Goal: Transaction & Acquisition: Purchase product/service

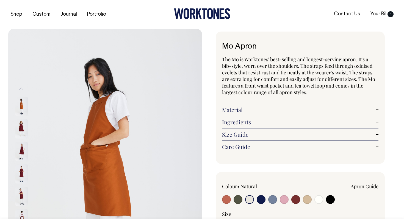
click at [251, 200] on input "radio" at bounding box center [249, 199] width 9 height 9
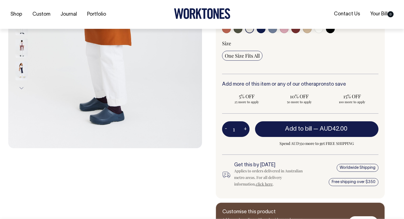
scroll to position [171, 0]
click at [20, 84] on button "Next" at bounding box center [21, 88] width 8 height 12
click at [21, 85] on button "Next" at bounding box center [21, 88] width 8 height 12
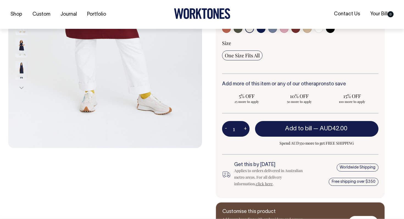
click at [21, 85] on button "Next" at bounding box center [21, 88] width 8 height 12
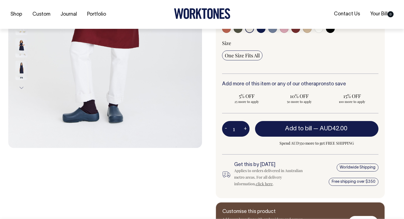
click at [21, 85] on button "Next" at bounding box center [21, 88] width 8 height 12
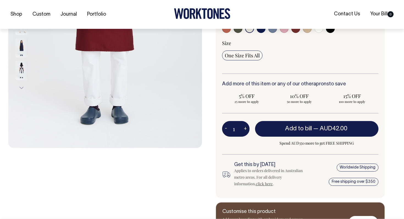
click at [21, 85] on button "Next" at bounding box center [21, 88] width 8 height 12
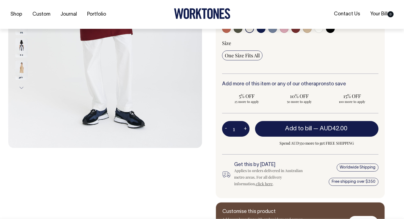
click at [21, 67] on img at bounding box center [21, 70] width 12 height 19
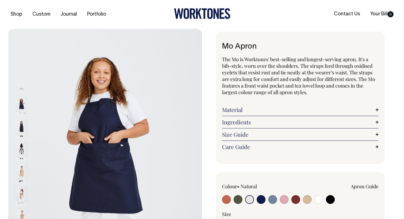
scroll to position [0, 0]
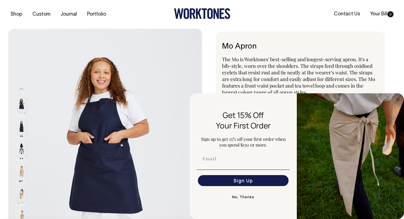
click at [383, 135] on img "FLYOUT Form" at bounding box center [349, 156] width 107 height 126
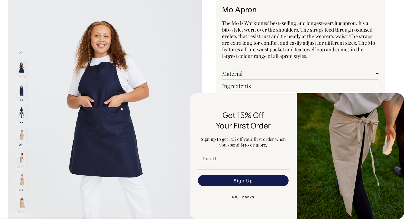
scroll to position [37, 0]
click at [398, 100] on circle "Close dialog" at bounding box center [397, 99] width 6 height 6
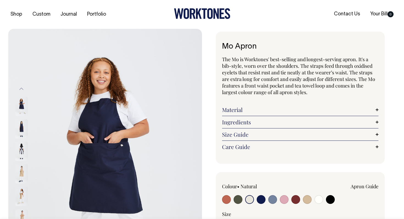
scroll to position [0, 0]
click at [23, 90] on button "Previous" at bounding box center [21, 89] width 8 height 12
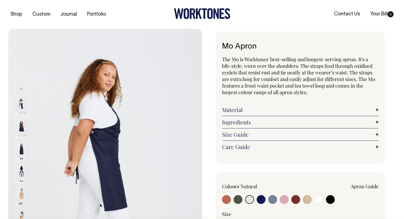
click at [23, 90] on button "Previous" at bounding box center [21, 89] width 8 height 12
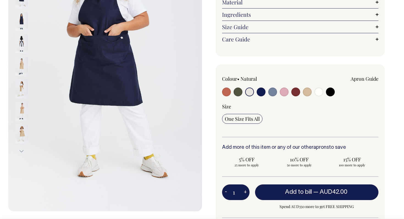
scroll to position [108, 0]
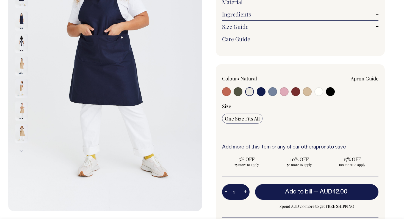
click at [23, 152] on button "Next" at bounding box center [21, 151] width 8 height 12
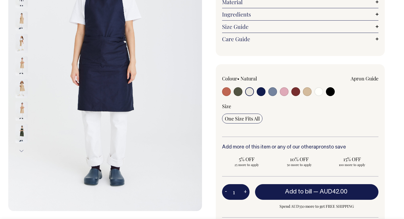
click at [23, 152] on button "Next" at bounding box center [21, 151] width 8 height 12
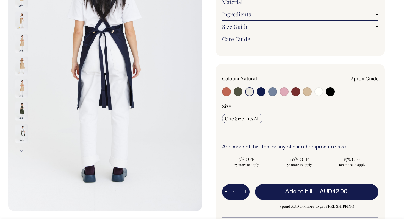
click at [23, 152] on button "Next" at bounding box center [21, 151] width 8 height 12
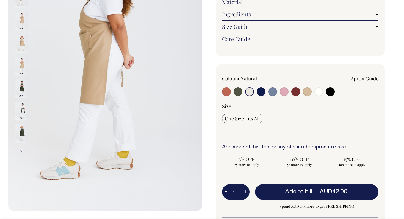
click at [23, 152] on button "Next" at bounding box center [21, 151] width 8 height 12
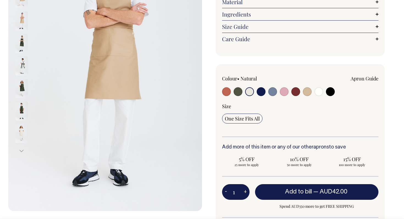
click at [23, 152] on button "Next" at bounding box center [21, 151] width 8 height 12
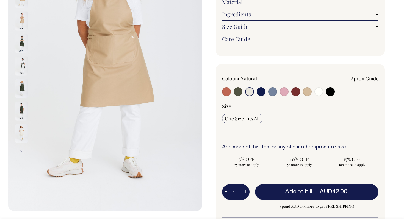
click at [23, 152] on button "Next" at bounding box center [21, 151] width 8 height 12
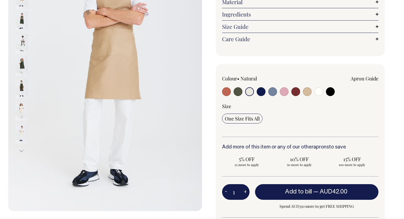
click at [23, 152] on button "Next" at bounding box center [21, 151] width 8 height 12
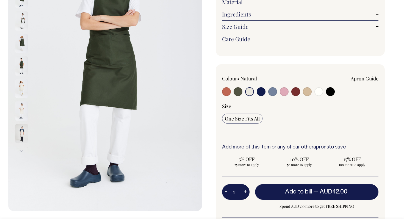
click at [22, 92] on img at bounding box center [21, 88] width 12 height 19
click at [21, 86] on img at bounding box center [21, 88] width 12 height 19
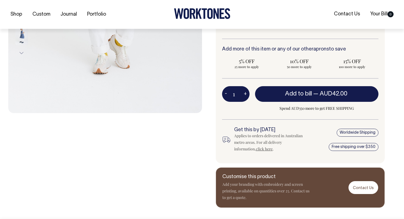
scroll to position [206, 0]
